Goal: Task Accomplishment & Management: Understand process/instructions

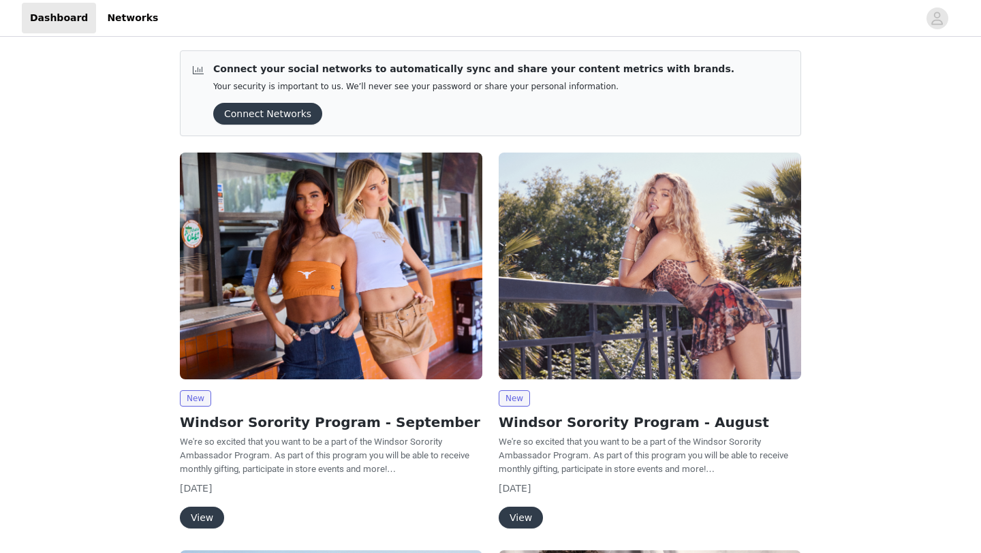
click at [209, 423] on h2 "Windsor Sorority Program - September" at bounding box center [331, 422] width 303 height 20
click at [199, 517] on button "View" at bounding box center [202, 518] width 44 height 22
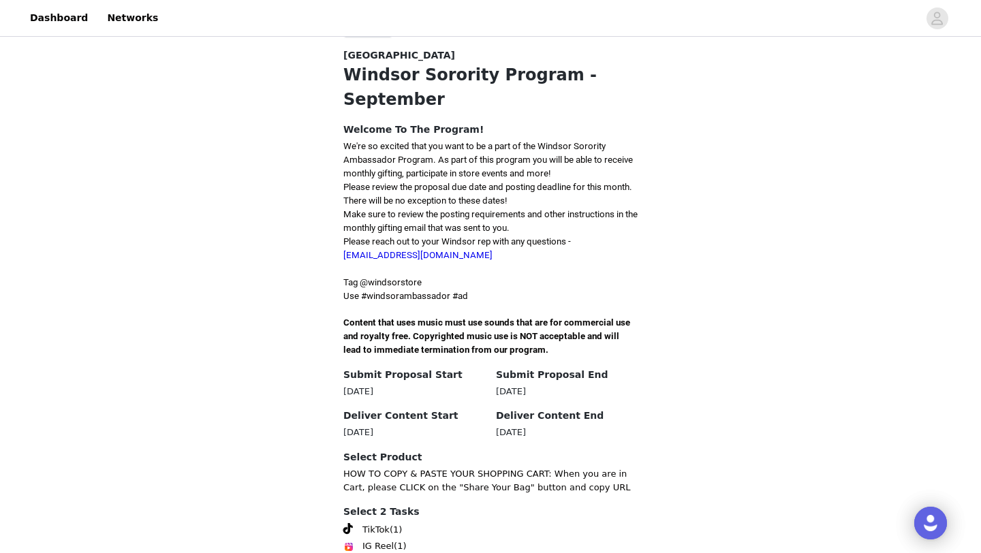
scroll to position [347, 0]
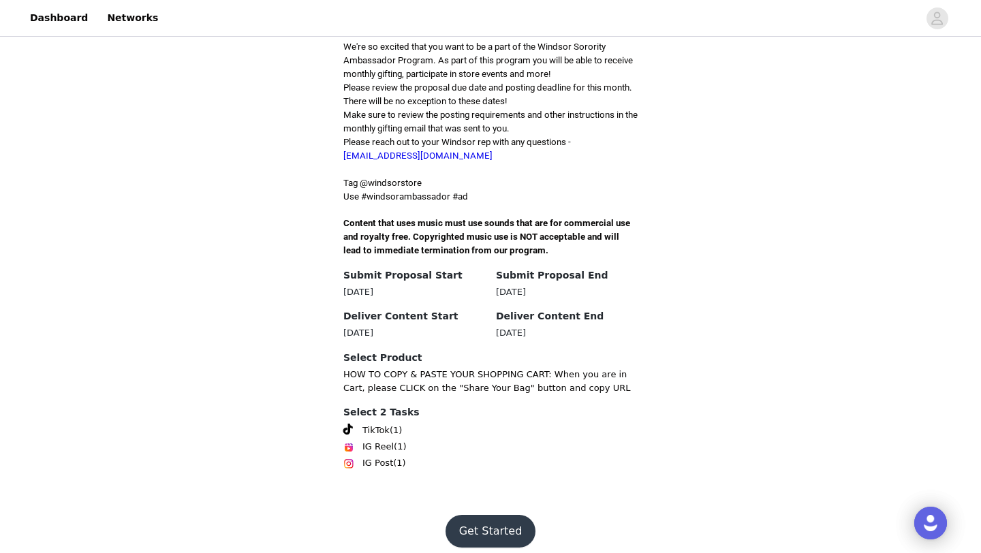
click at [492, 515] on button "Get Started" at bounding box center [491, 531] width 91 height 33
